Goal: Navigation & Orientation: Find specific page/section

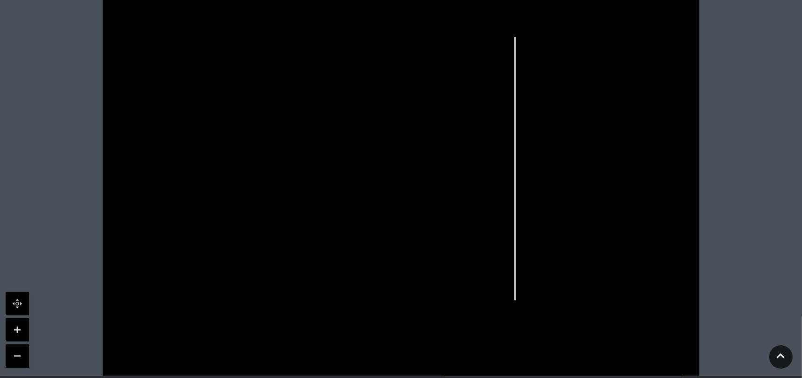
scroll to position [293, 0]
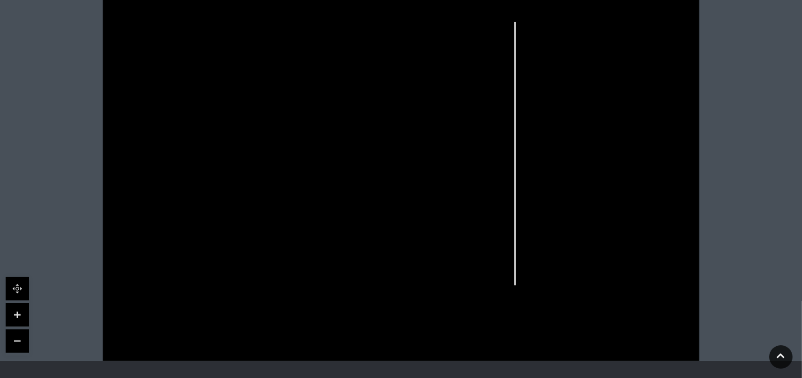
click at [15, 318] on link at bounding box center [17, 315] width 23 height 23
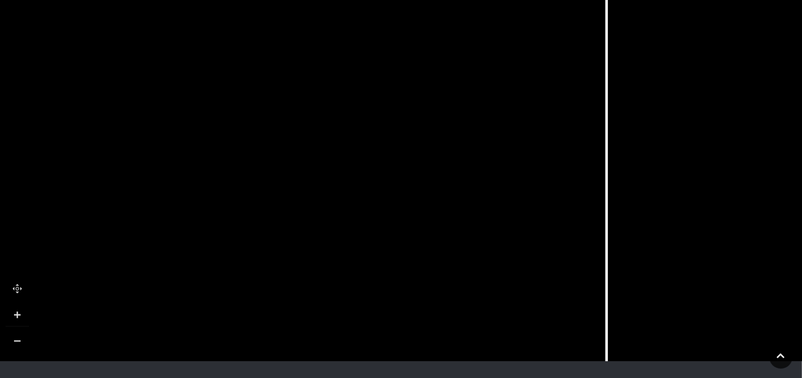
click at [15, 318] on link at bounding box center [17, 315] width 23 height 23
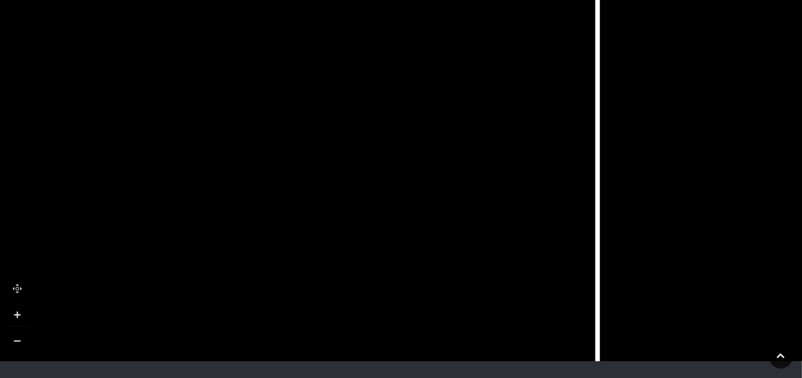
drag, startPoint x: 471, startPoint y: 309, endPoint x: 298, endPoint y: 133, distance: 246.8
click at [298, 133] on icon at bounding box center [378, 7] width 334 height 744
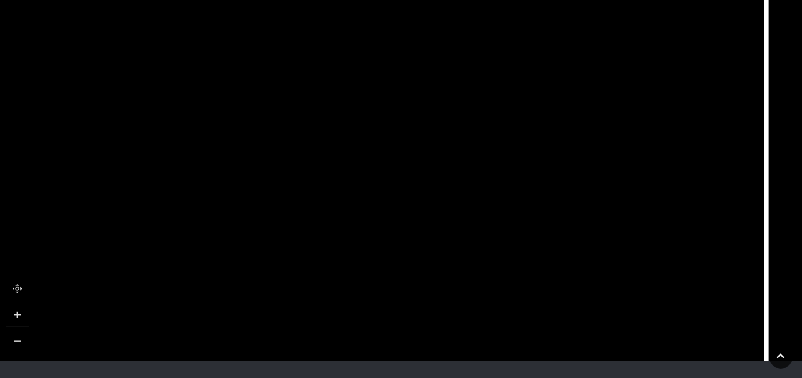
drag, startPoint x: 267, startPoint y: 140, endPoint x: 436, endPoint y: 211, distance: 183.1
click at [436, 211] on icon at bounding box center [546, 78] width 334 height 744
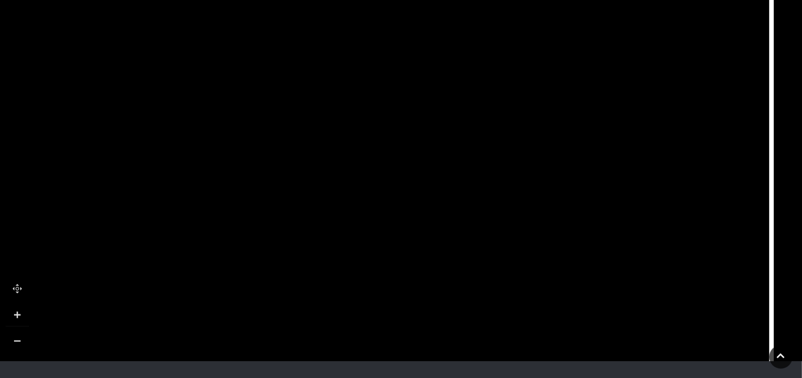
drag, startPoint x: 447, startPoint y: 75, endPoint x: 452, endPoint y: 225, distance: 149.3
click at [452, 225] on icon at bounding box center [552, 227] width 334 height 744
click at [10, 345] on link at bounding box center [17, 341] width 23 height 23
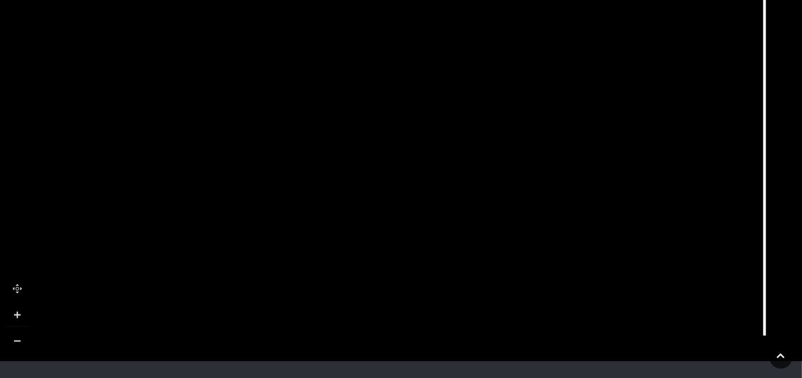
drag, startPoint x: 248, startPoint y: 267, endPoint x: 389, endPoint y: 163, distance: 175.3
click at [389, 163] on icon at bounding box center [542, 74] width 1455 height 819
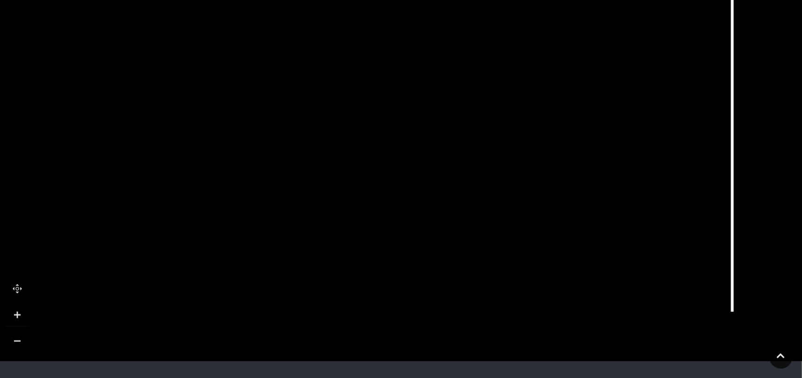
drag, startPoint x: 378, startPoint y: 186, endPoint x: 346, endPoint y: 158, distance: 42.8
click at [346, 158] on icon at bounding box center [510, 50] width 1455 height 819
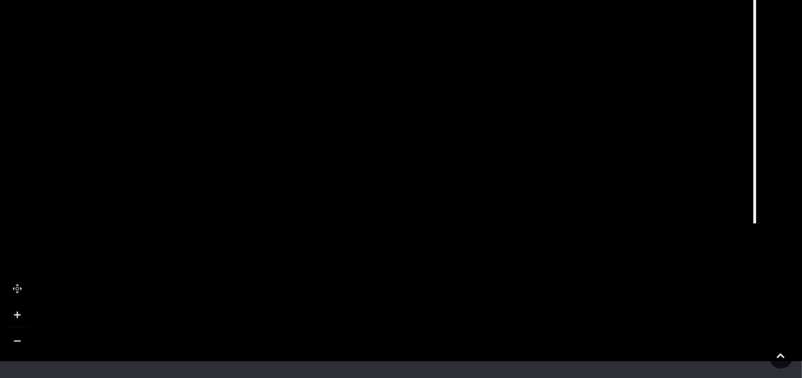
drag, startPoint x: 353, startPoint y: 135, endPoint x: 375, endPoint y: 45, distance: 92.1
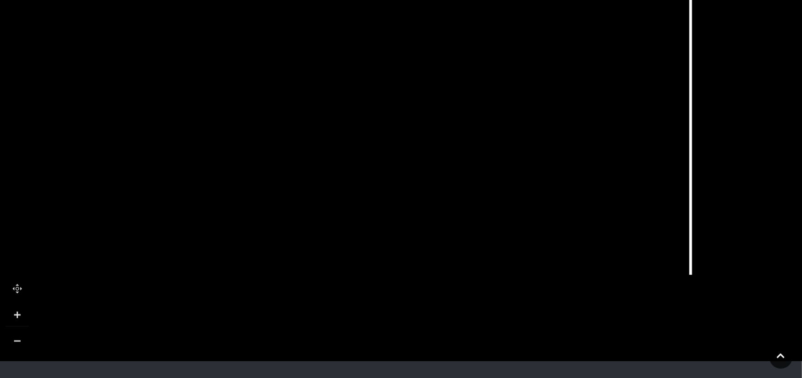
drag, startPoint x: 439, startPoint y: 262, endPoint x: 375, endPoint y: 317, distance: 84.9
click at [375, 317] on icon at bounding box center [468, 13] width 1455 height 819
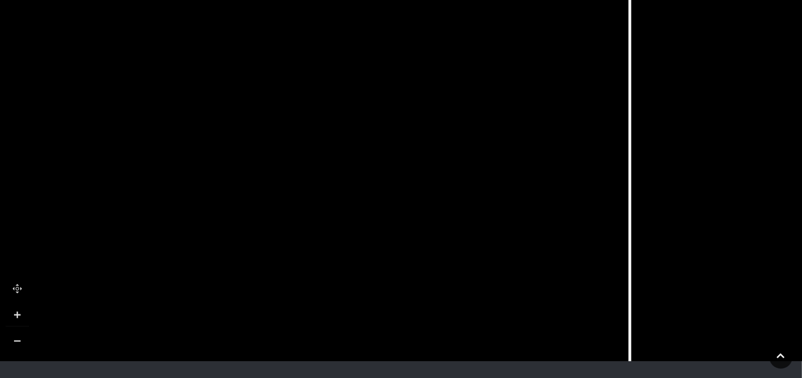
drag, startPoint x: 580, startPoint y: 245, endPoint x: 542, endPoint y: 322, distance: 85.6
click at [518, 340] on icon at bounding box center [407, 104] width 1455 height 819
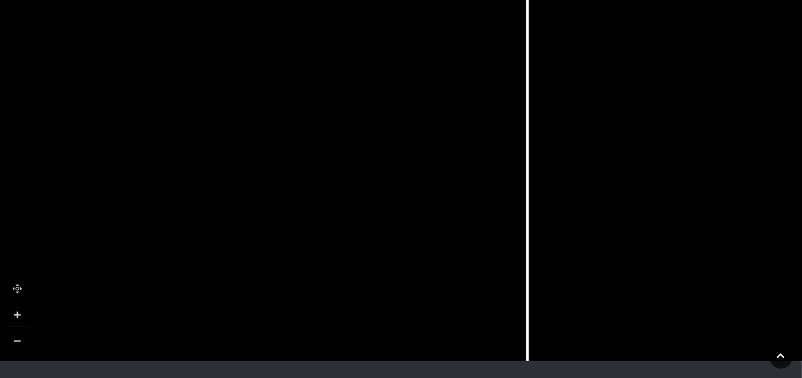
drag, startPoint x: 516, startPoint y: 131, endPoint x: 412, endPoint y: 184, distance: 116.3
click at [411, 186] on icon at bounding box center [305, 161] width 1455 height 819
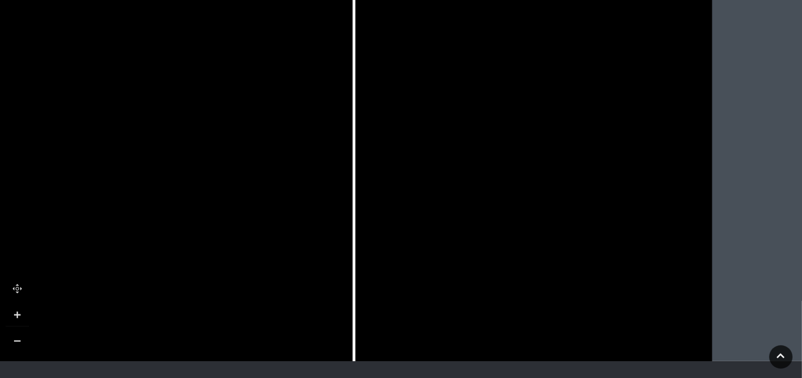
drag, startPoint x: 535, startPoint y: 207, endPoint x: 360, endPoint y: 147, distance: 185.1
click at [360, 147] on icon at bounding box center [131, 102] width 1455 height 819
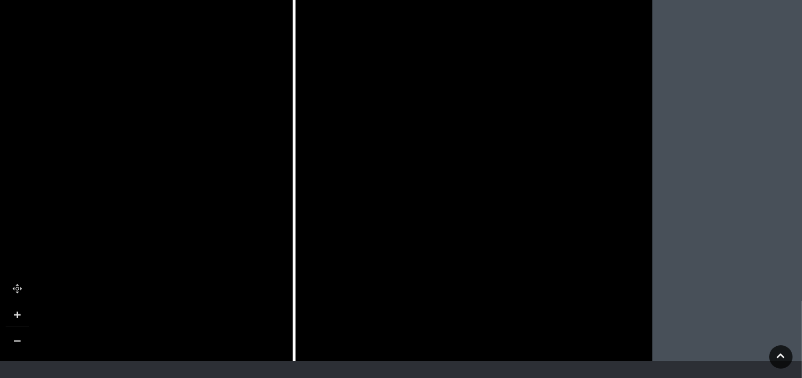
drag, startPoint x: 442, startPoint y: 150, endPoint x: 385, endPoint y: 203, distance: 76.8
click at [385, 203] on icon at bounding box center [72, 154] width 1455 height 819
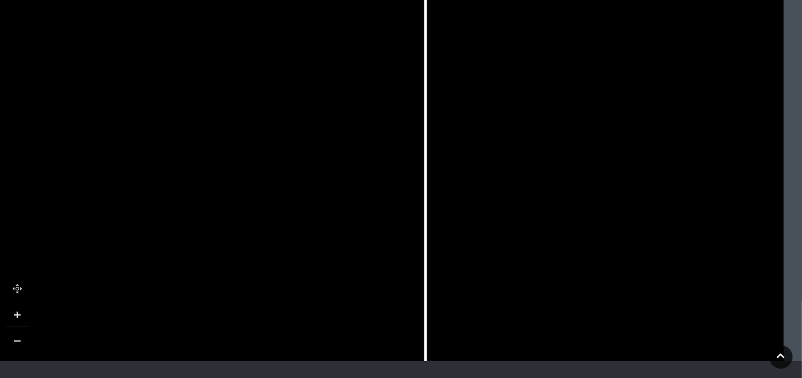
drag, startPoint x: 387, startPoint y: 208, endPoint x: 519, endPoint y: 184, distance: 133.6
click at [519, 184] on icon at bounding box center [203, 130] width 1455 height 819
click at [476, 188] on icon at bounding box center [203, 130] width 1455 height 819
click at [599, 210] on icon at bounding box center [597, 213] width 3 height 7
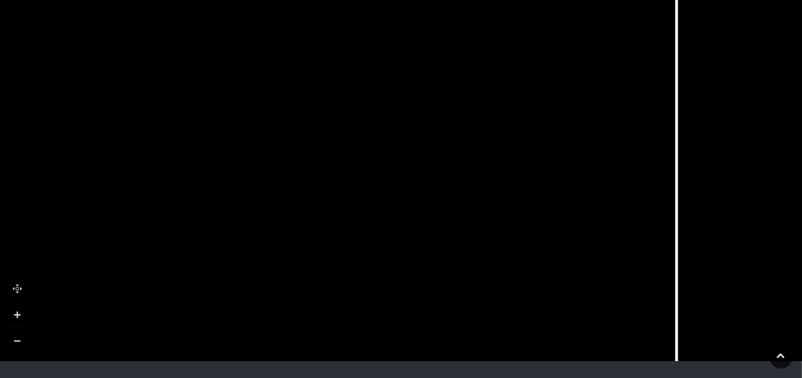
drag, startPoint x: 403, startPoint y: 303, endPoint x: 650, endPoint y: 344, distance: 250.3
click at [650, 344] on icon at bounding box center [454, 172] width 1455 height 819
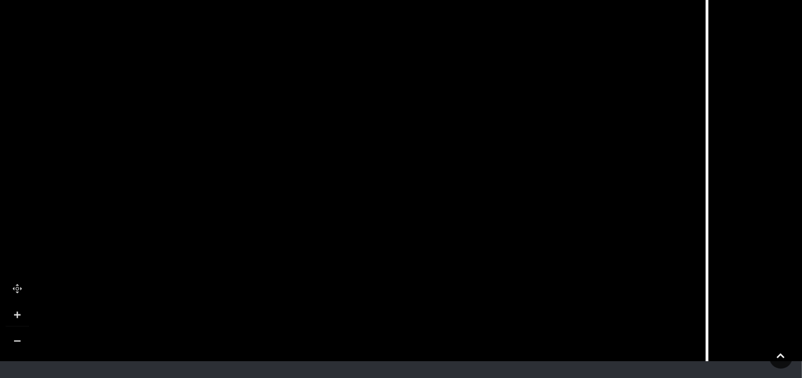
drag, startPoint x: 295, startPoint y: 237, endPoint x: 333, endPoint y: 339, distance: 108.4
click at [333, 339] on icon at bounding box center [485, 249] width 1455 height 819
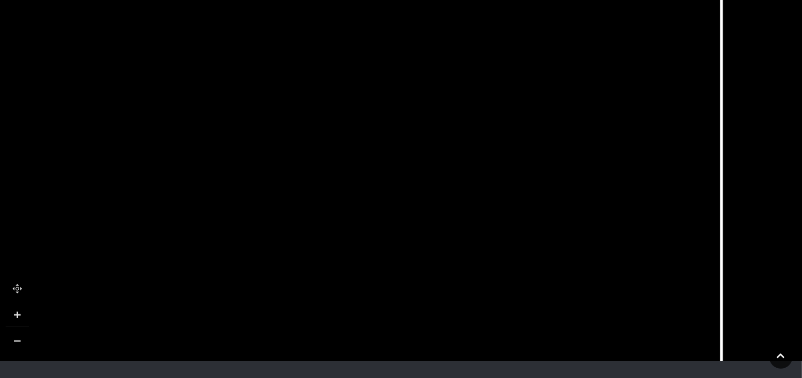
drag, startPoint x: 262, startPoint y: 63, endPoint x: 269, endPoint y: 0, distance: 63.1
click at [269, 1] on icon at bounding box center [499, 214] width 1455 height 819
drag, startPoint x: 343, startPoint y: 292, endPoint x: 338, endPoint y: 153, distance: 138.6
click at [341, 156] on icon at bounding box center [497, 72] width 1455 height 819
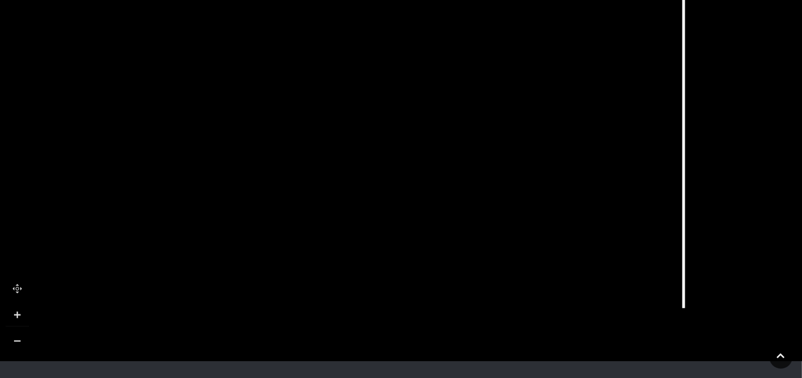
drag, startPoint x: 338, startPoint y: 321, endPoint x: 302, endPoint y: 296, distance: 44.3
click at [302, 296] on icon at bounding box center [461, 46] width 1455 height 819
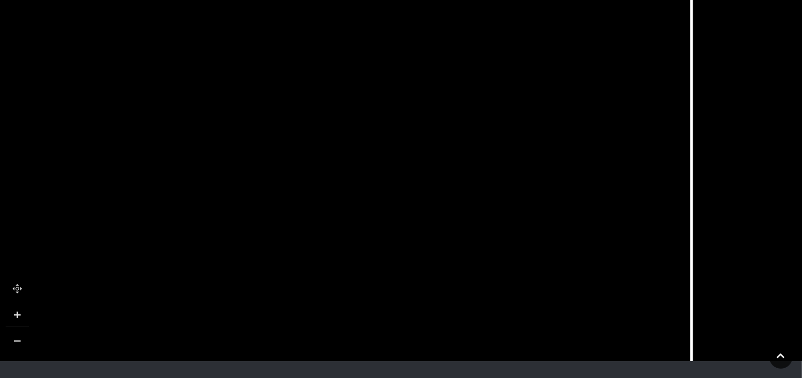
drag, startPoint x: 294, startPoint y: 254, endPoint x: 302, endPoint y: 328, distance: 74.8
click at [302, 328] on icon at bounding box center [469, 119] width 1455 height 819
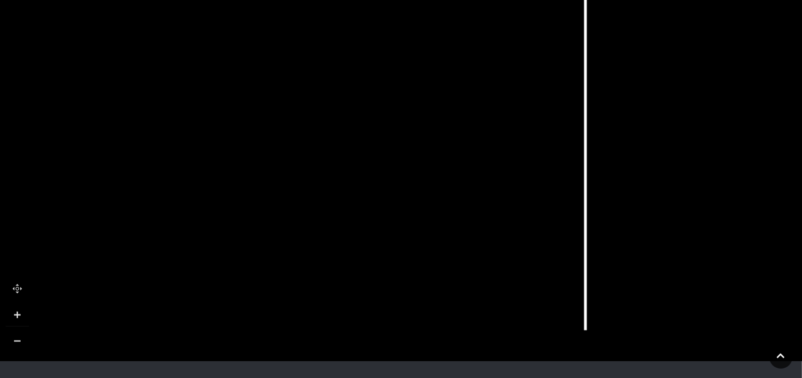
drag, startPoint x: 314, startPoint y: 209, endPoint x: 208, endPoint y: 147, distance: 122.6
click at [208, 147] on icon at bounding box center [363, 68] width 1455 height 819
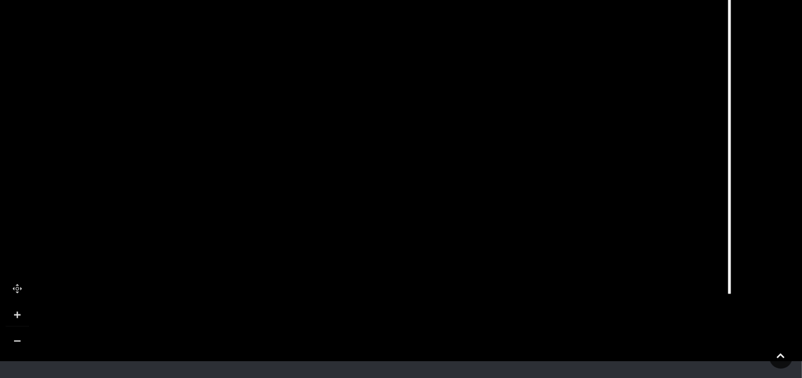
drag, startPoint x: 213, startPoint y: 143, endPoint x: 357, endPoint y: 107, distance: 148.6
click at [357, 107] on icon at bounding box center [507, 32] width 1455 height 819
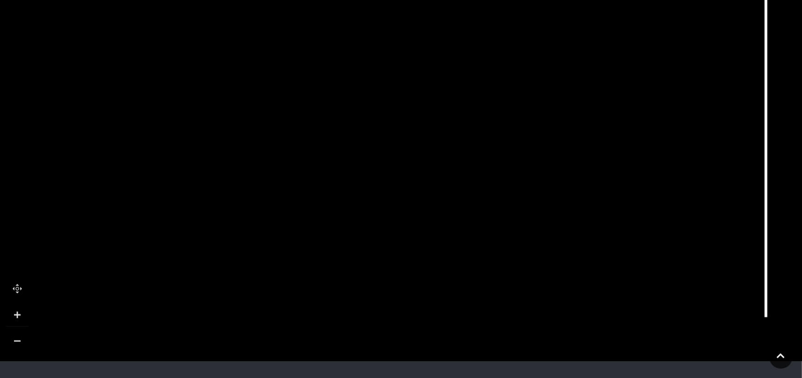
drag, startPoint x: 333, startPoint y: 139, endPoint x: 370, endPoint y: 191, distance: 63.5
click at [370, 191] on icon at bounding box center [544, 55] width 1455 height 819
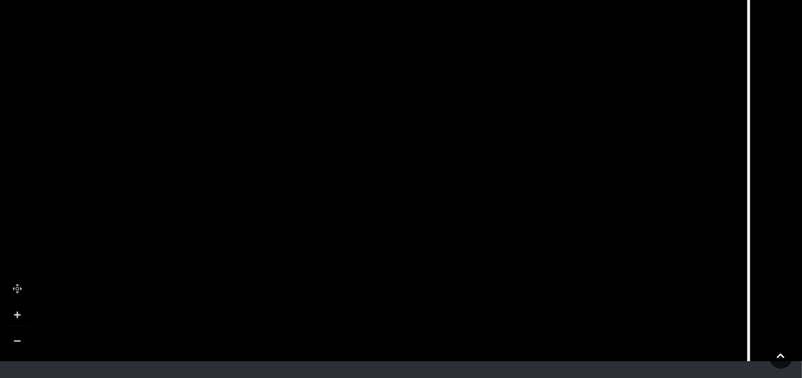
drag, startPoint x: 395, startPoint y: 157, endPoint x: 378, endPoint y: 326, distance: 169.8
click at [378, 326] on icon at bounding box center [526, 250] width 1455 height 819
drag, startPoint x: 392, startPoint y: 227, endPoint x: 391, endPoint y: 253, distance: 25.3
click at [391, 253] on icon at bounding box center [525, 278] width 1455 height 819
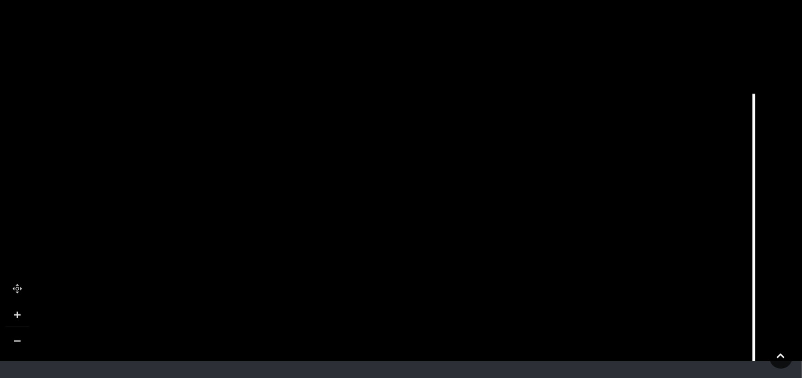
drag, startPoint x: 386, startPoint y: 255, endPoint x: 394, endPoint y: 333, distance: 78.5
click at [394, 333] on icon at bounding box center [531, 344] width 1455 height 819
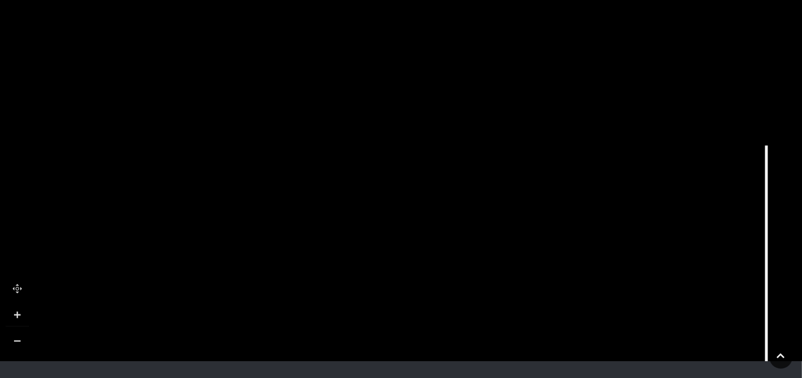
drag, startPoint x: 235, startPoint y: 222, endPoint x: 244, endPoint y: 313, distance: 92.2
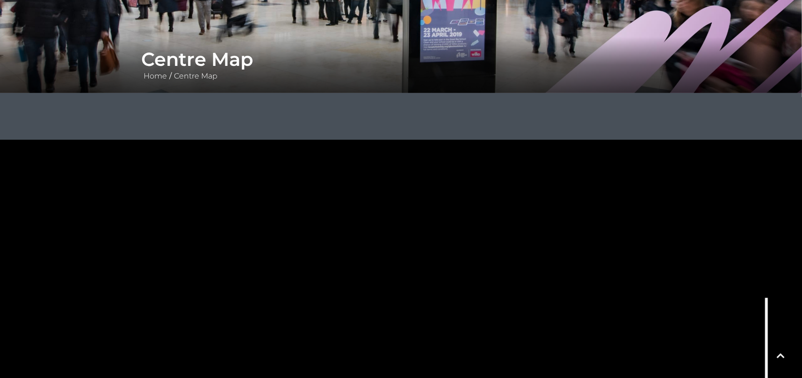
scroll to position [0, 0]
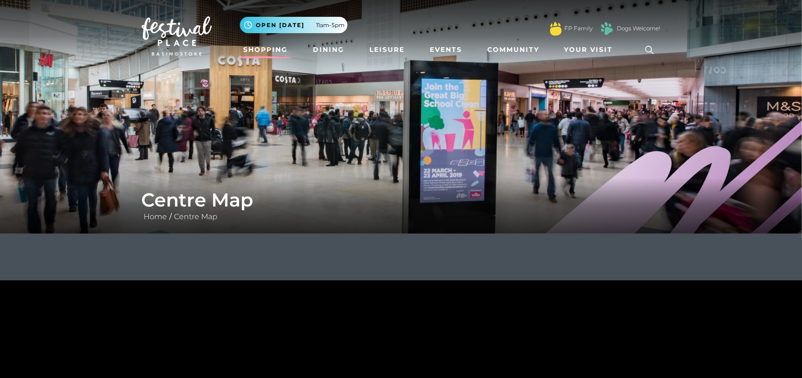
click at [263, 52] on link "Shopping" at bounding box center [266, 49] width 52 height 17
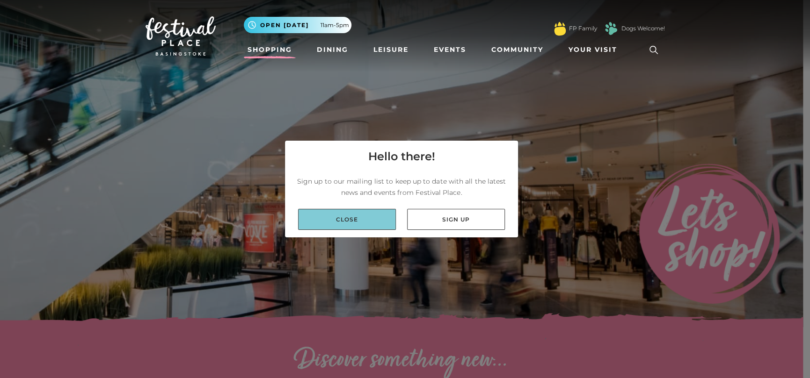
click at [335, 223] on link "Close" at bounding box center [347, 219] width 98 height 21
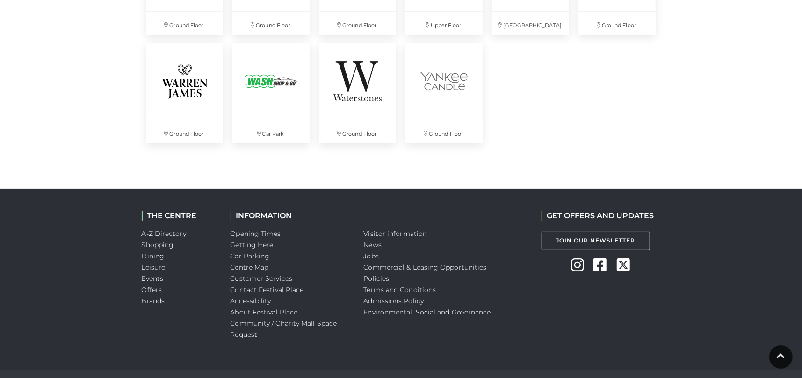
scroll to position [2479, 0]
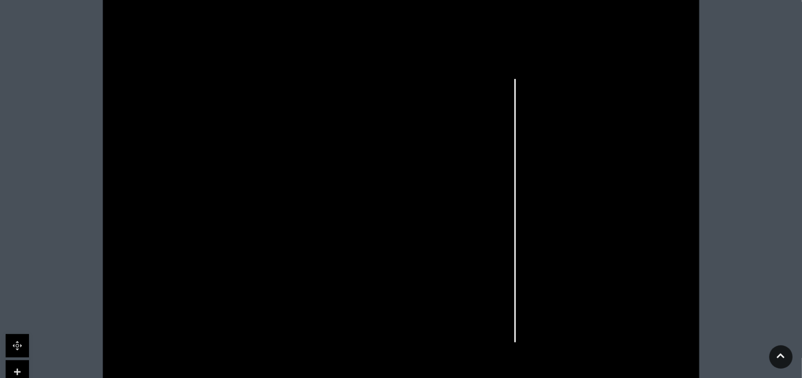
scroll to position [281, 0]
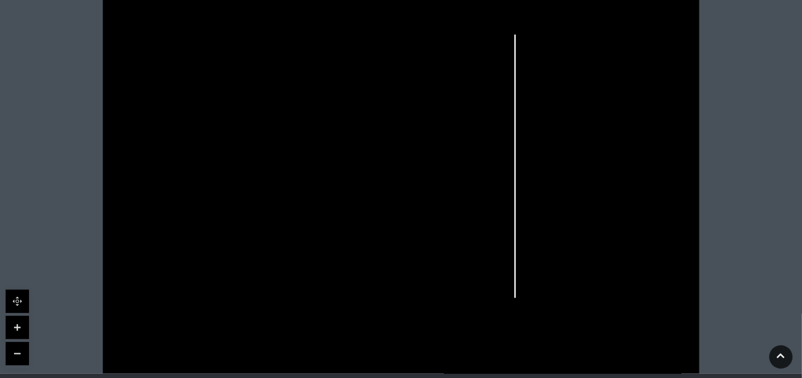
click at [15, 331] on link at bounding box center [17, 327] width 23 height 23
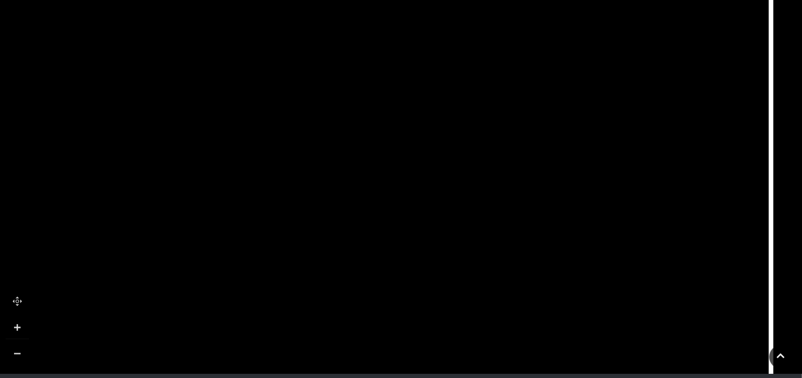
click at [15, 331] on link at bounding box center [17, 327] width 23 height 23
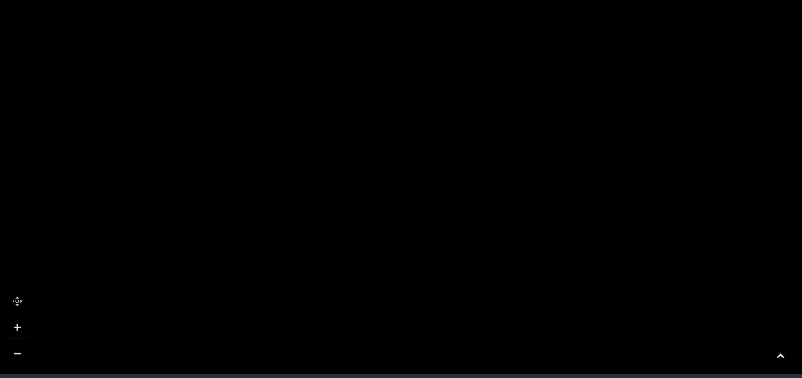
click at [12, 360] on link at bounding box center [17, 353] width 23 height 23
drag, startPoint x: 163, startPoint y: 308, endPoint x: 485, endPoint y: -57, distance: 486.6
click at [485, 0] on html "Skip to Navigation Skip to Content Toggle navigation .st5{fill:none;stroke:#FFF…" at bounding box center [401, 148] width 802 height 859
drag, startPoint x: 287, startPoint y: 270, endPoint x: 808, endPoint y: 15, distance: 580.0
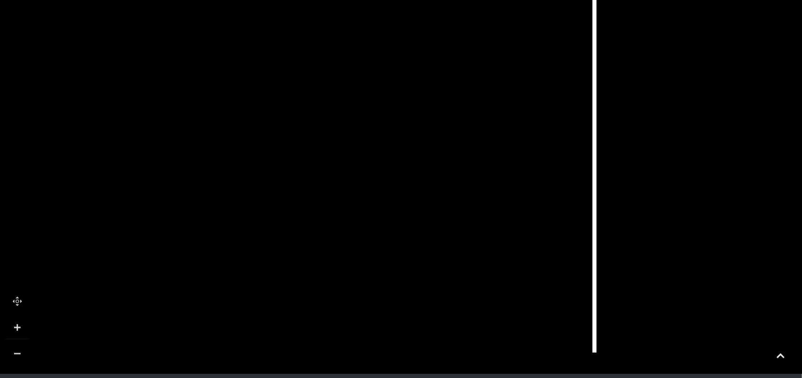
drag, startPoint x: 763, startPoint y: 143, endPoint x: 103, endPoint y: 377, distance: 700.3
click at [103, 378] on html "Skip to Navigation Skip to Content Toggle navigation .st5{fill:none;stroke:#FFF…" at bounding box center [401, 148] width 802 height 859
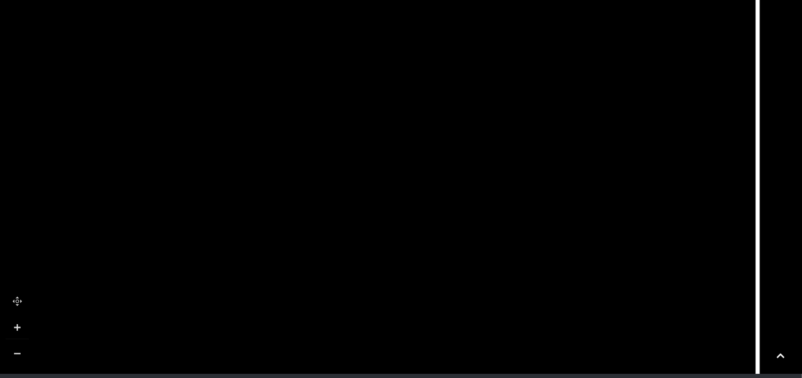
drag, startPoint x: 437, startPoint y: 238, endPoint x: 601, endPoint y: 350, distance: 198.8
click at [601, 356] on icon at bounding box center [429, 86] width 2156 height 1213
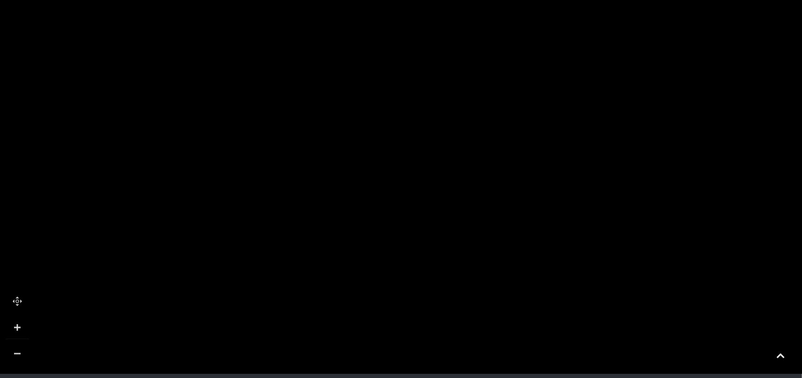
drag, startPoint x: 501, startPoint y: 23, endPoint x: 634, endPoint y: 150, distance: 184.3
click at [634, 150] on icon at bounding box center [699, 229] width 297 height 661
drag, startPoint x: 274, startPoint y: 328, endPoint x: 457, endPoint y: 122, distance: 276.1
click at [457, 124] on icon at bounding box center [749, 0] width 2156 height 1213
drag, startPoint x: 303, startPoint y: 305, endPoint x: 310, endPoint y: 151, distance: 154.1
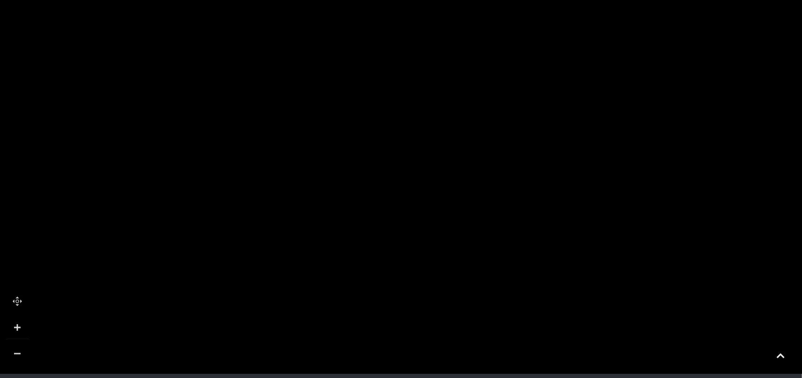
click at [310, 151] on rect at bounding box center [336, 173] width 52 height 102
drag, startPoint x: 292, startPoint y: 132, endPoint x: 260, endPoint y: 199, distance: 74.7
click at [260, 199] on rect at bounding box center [258, 282] width 45 height 201
click at [21, 355] on link at bounding box center [17, 353] width 23 height 23
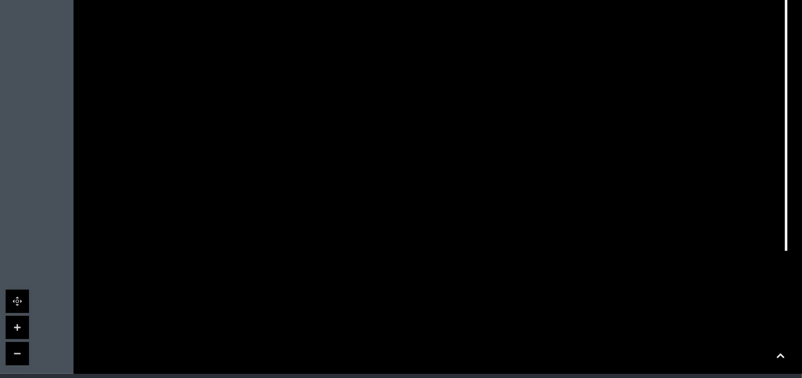
drag, startPoint x: 507, startPoint y: 303, endPoint x: 472, endPoint y: 398, distance: 101.5
click at [472, 378] on html "Skip to Navigation Skip to Content Toggle navigation .st5{fill:none;stroke:#FFF…" at bounding box center [401, 148] width 802 height 859
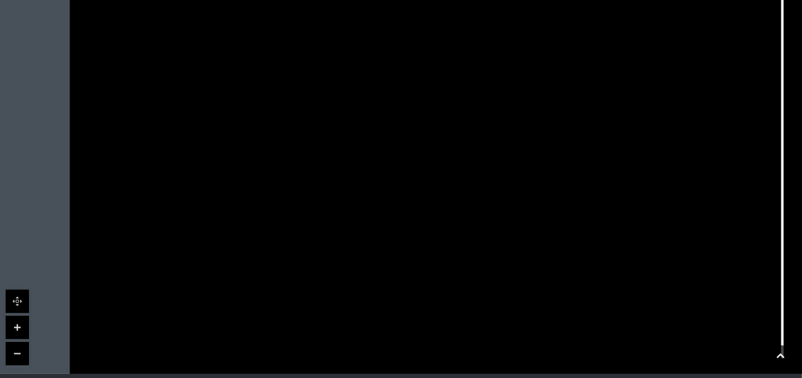
drag, startPoint x: 451, startPoint y: 177, endPoint x: 500, endPoint y: 347, distance: 176.6
click at [500, 347] on icon at bounding box center [586, 125] width 1294 height 727
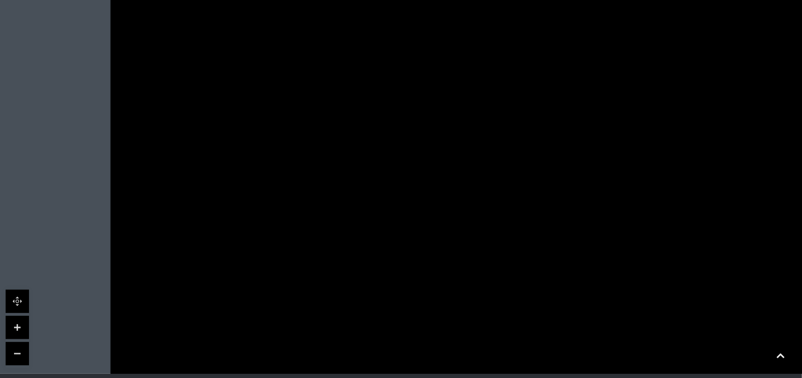
drag, startPoint x: 487, startPoint y: 211, endPoint x: 488, endPoint y: 229, distance: 18.3
click at [488, 229] on icon at bounding box center [626, 260] width 1294 height 727
